Goal: Task Accomplishment & Management: Manage account settings

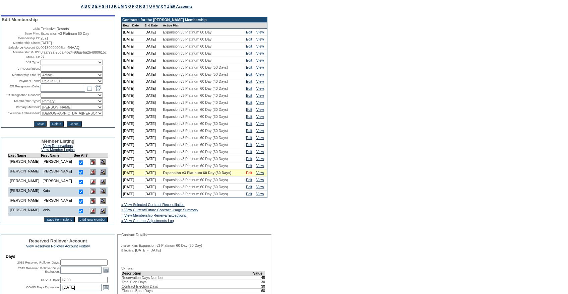
scroll to position [46, 0]
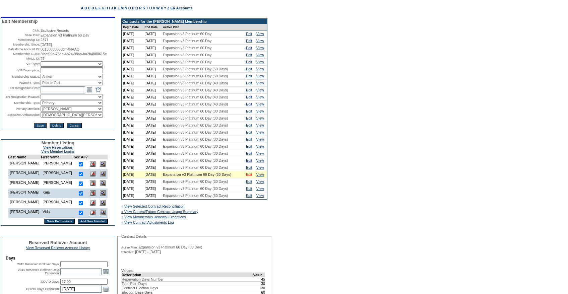
click at [251, 176] on link "Edit" at bounding box center [249, 174] width 6 height 4
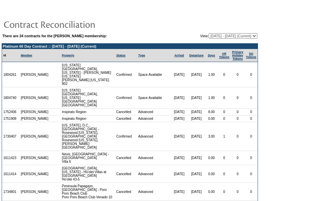
click at [209, 33] on select "[DATE] - [DATE] [DATE] - [DATE] [DATE] - [DATE] [DATE] - [DATE] [DATE] - [DATE]…" at bounding box center [233, 35] width 49 height 5
select select "121451"
click at [209, 33] on select "[DATE] - [DATE] [DATE] - [DATE] [DATE] - [DATE] [DATE] - [DATE] [DATE] - [DATE]…" at bounding box center [233, 35] width 49 height 5
